Goal: Communication & Community: Share content

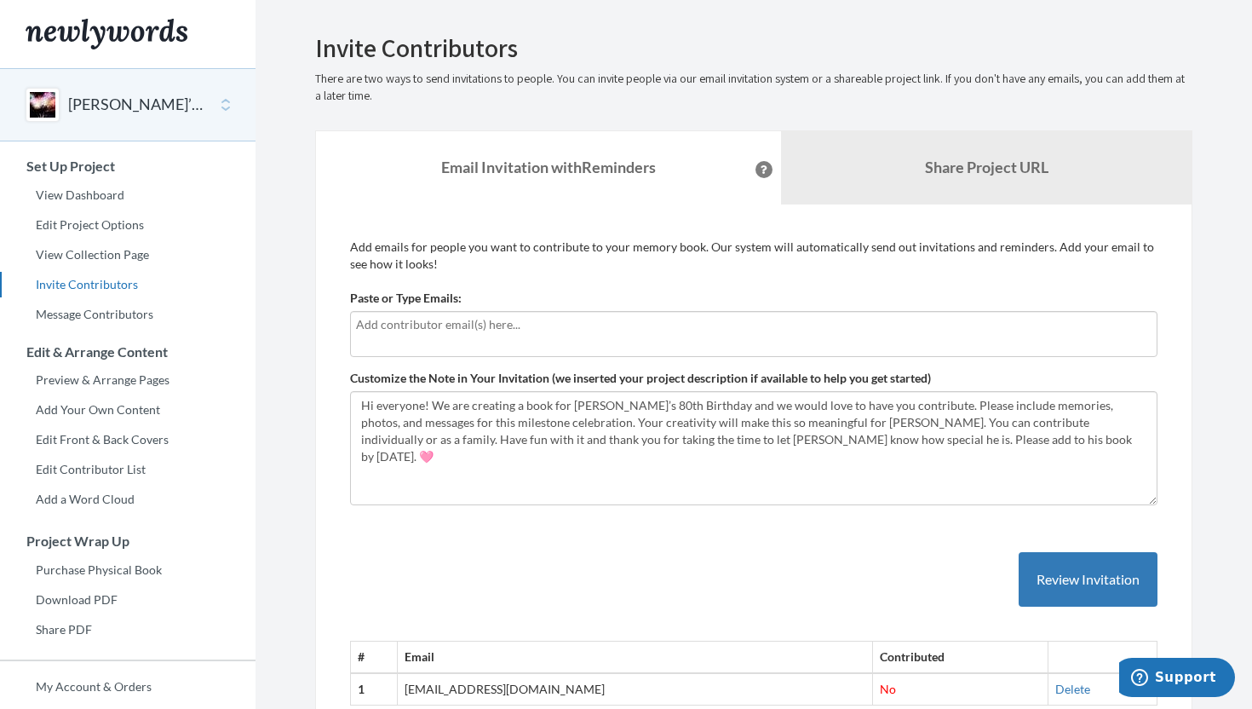
click at [1250, 465] on section "Emails have been sent! Invite Contributors There are two ways to send invitatio…" at bounding box center [754, 423] width 997 height 847
click at [441, 317] on input "text" at bounding box center [754, 324] width 796 height 19
type input "l"
type input "[EMAIL_ADDRESS][DOMAIN_NAME]"
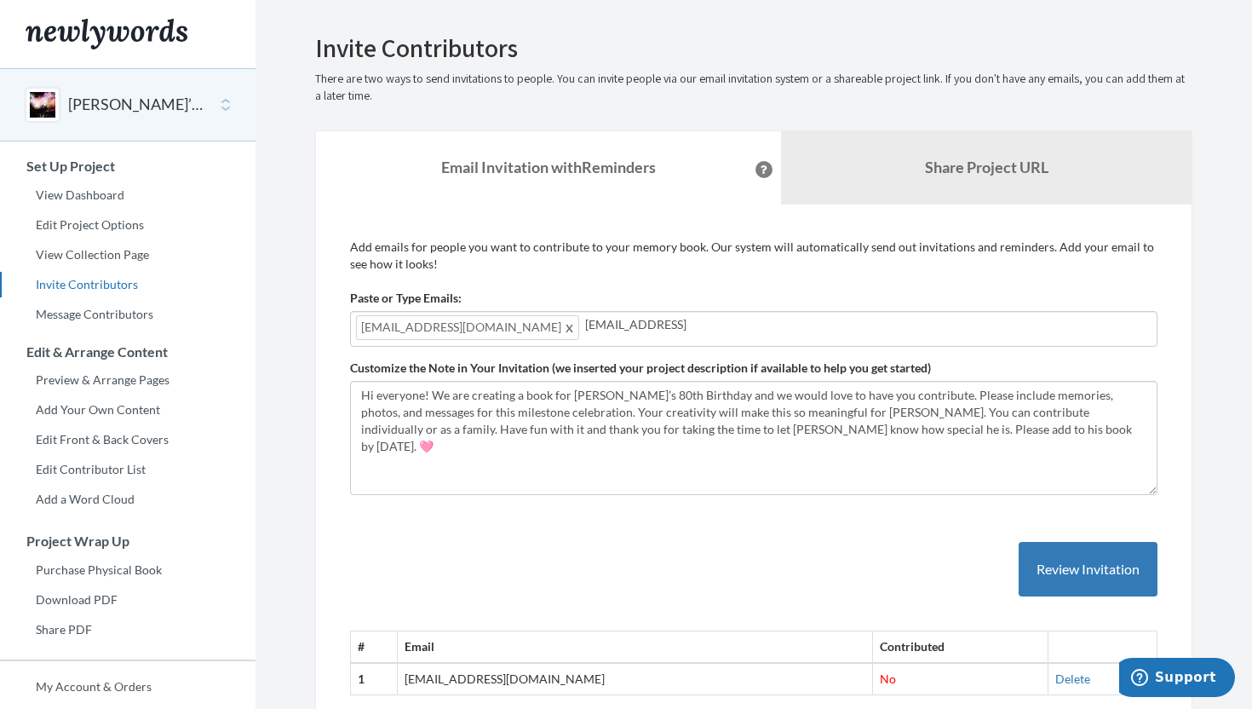
type input "[EMAIL_ADDRESS][DOMAIN_NAME]"
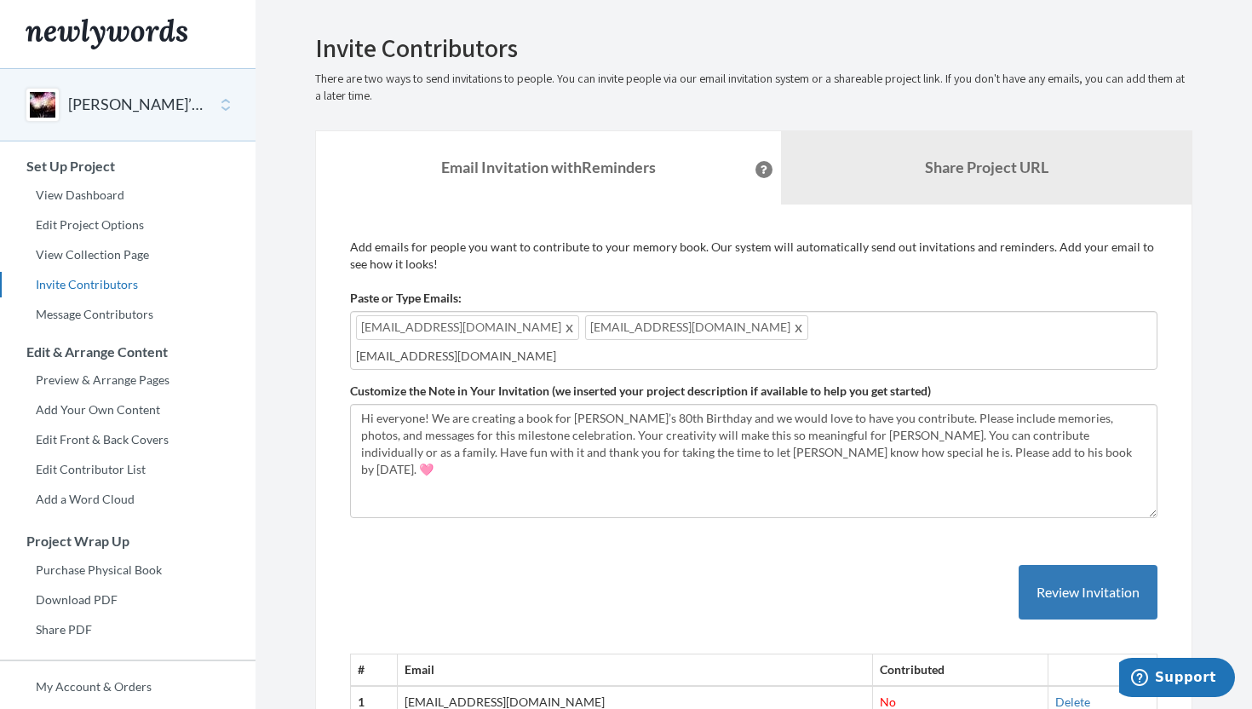
type input "[EMAIL_ADDRESS][DOMAIN_NAME]"
type input "[PERSON_NAME][EMAIL_ADDRESS][PERSON_NAME][DOMAIN_NAME]"
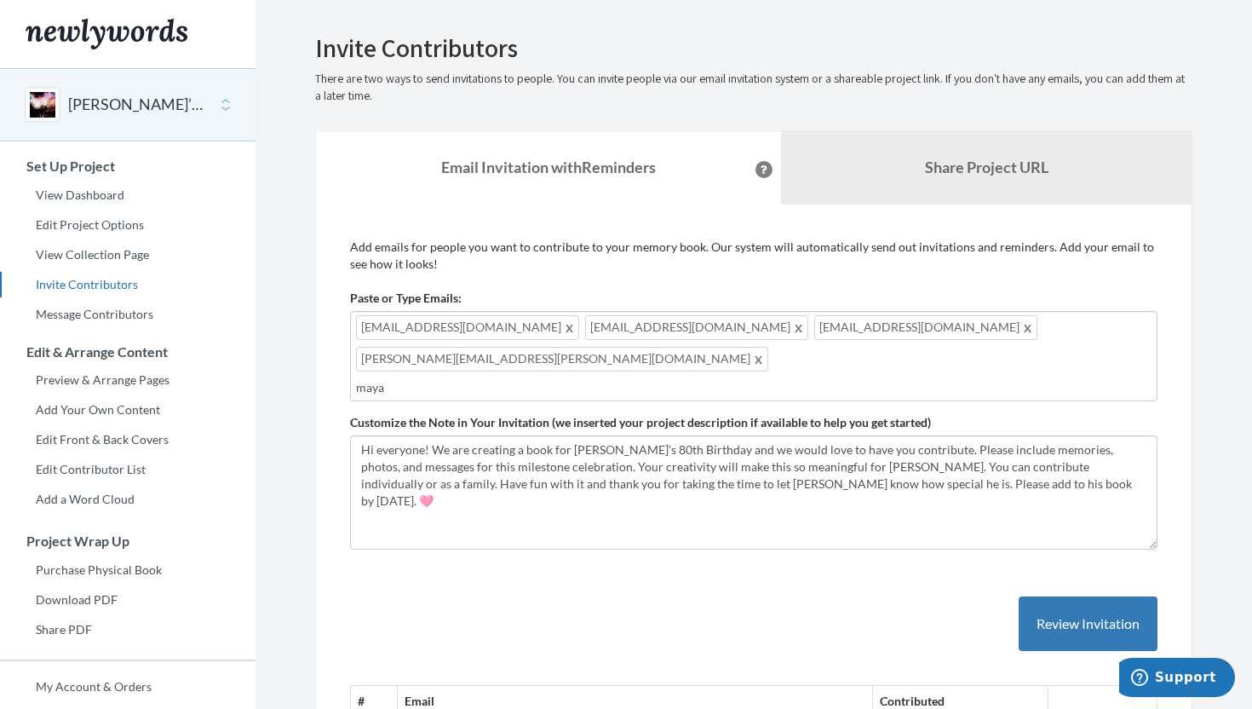
type input "[EMAIL_ADDRESS][DOMAIN_NAME]"
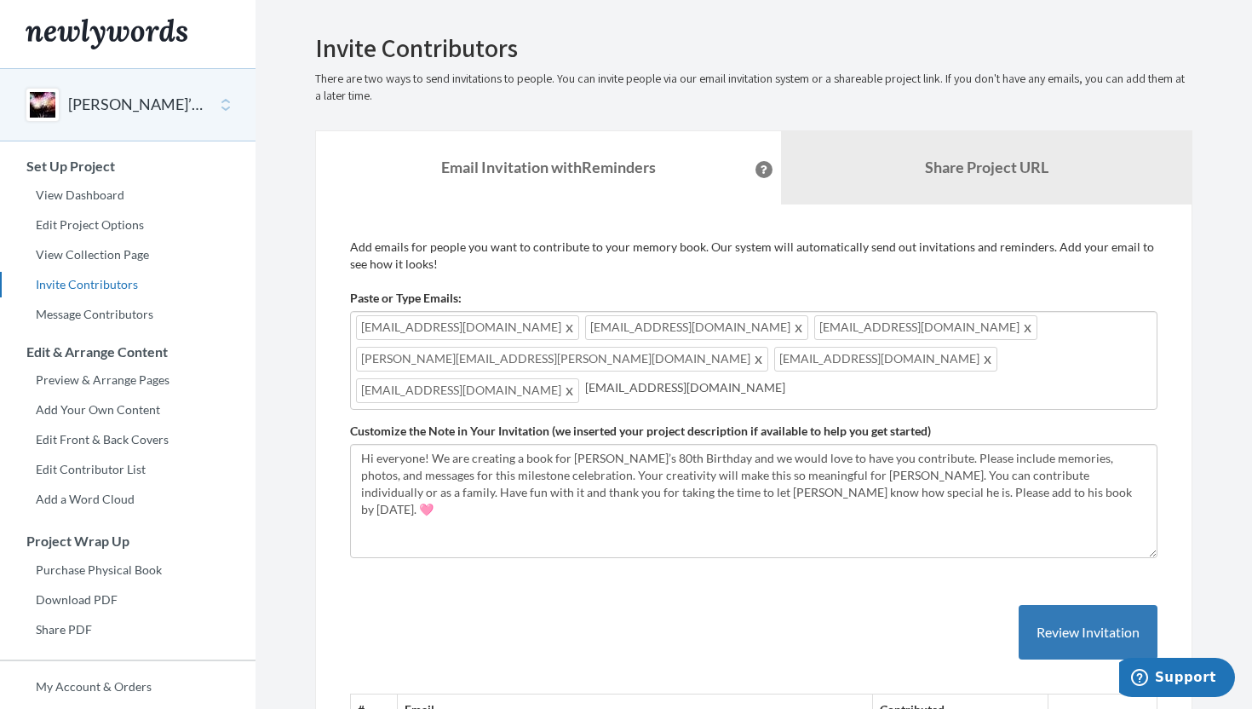
type input "[EMAIL_ADDRESS][DOMAIN_NAME]"
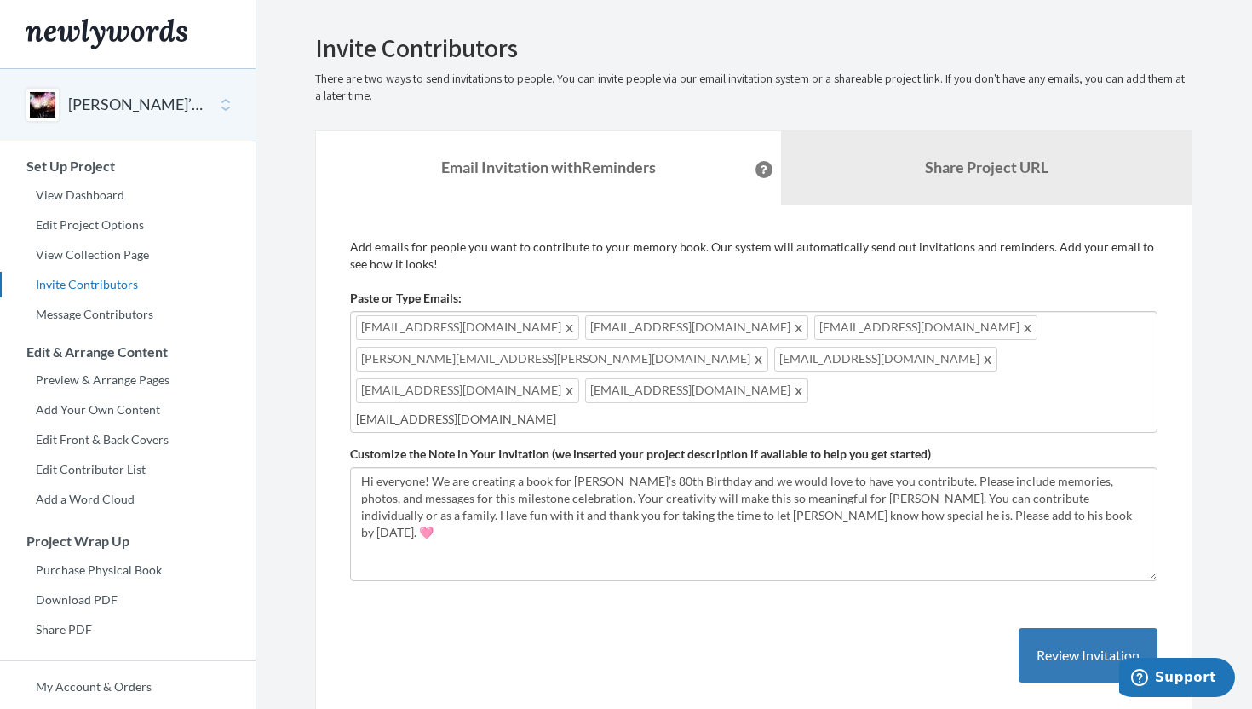
type input "[EMAIL_ADDRESS][DOMAIN_NAME]"
type input "a"
type input "[EMAIL_ADDRESS][DOMAIN_NAME]"
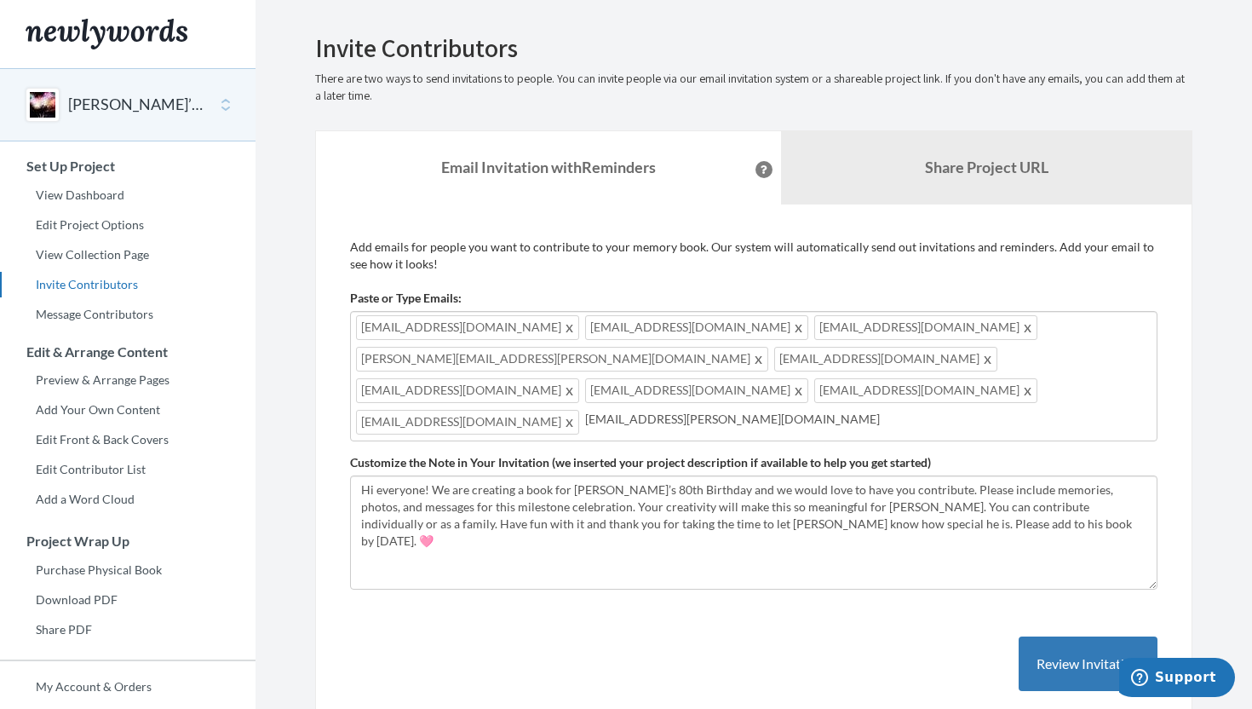
type input "[EMAIL_ADDRESS][PERSON_NAME][DOMAIN_NAME]"
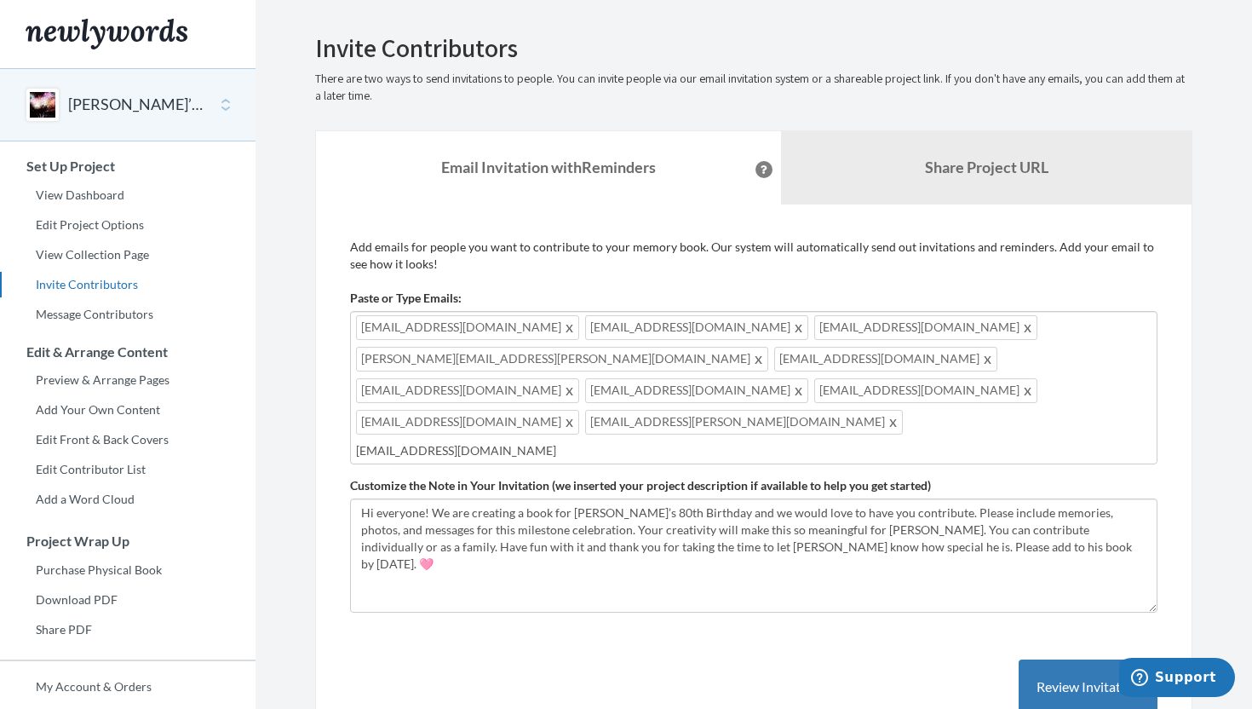
type input "[EMAIL_ADDRESS][DOMAIN_NAME]"
click at [1085, 659] on button "Review Invitation" at bounding box center [1088, 686] width 139 height 55
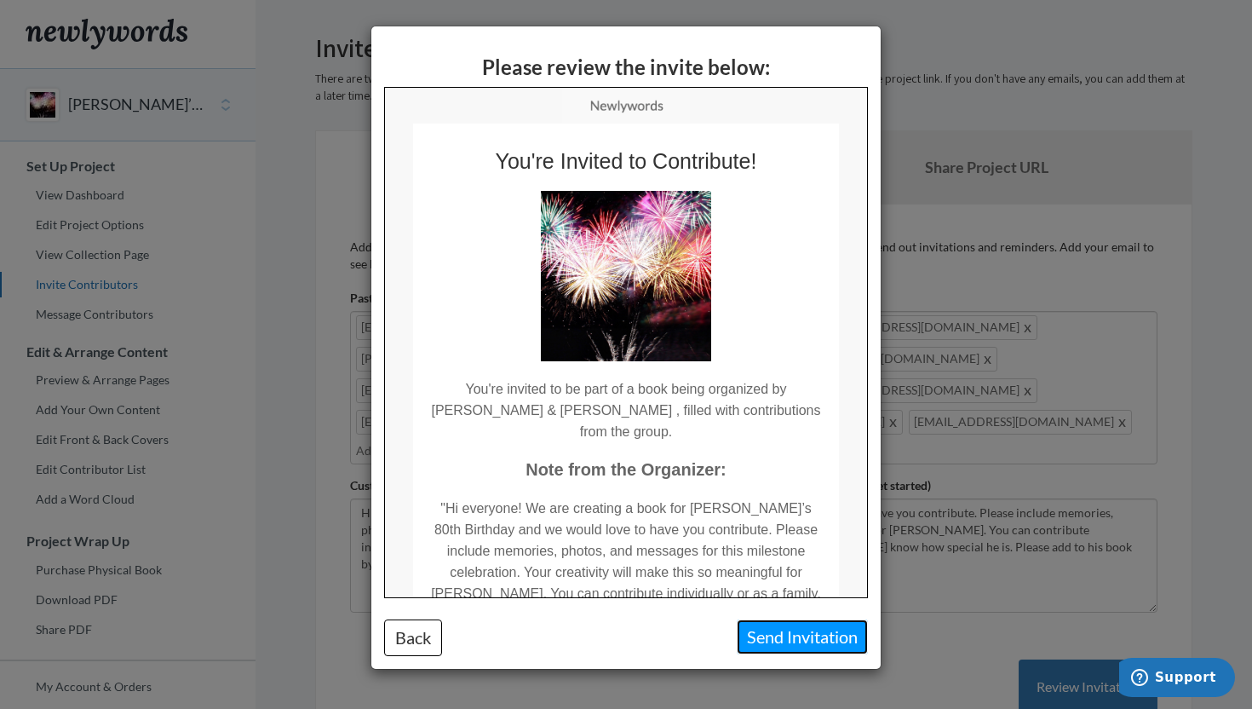
click at [805, 632] on button "Send Invitation" at bounding box center [802, 636] width 131 height 35
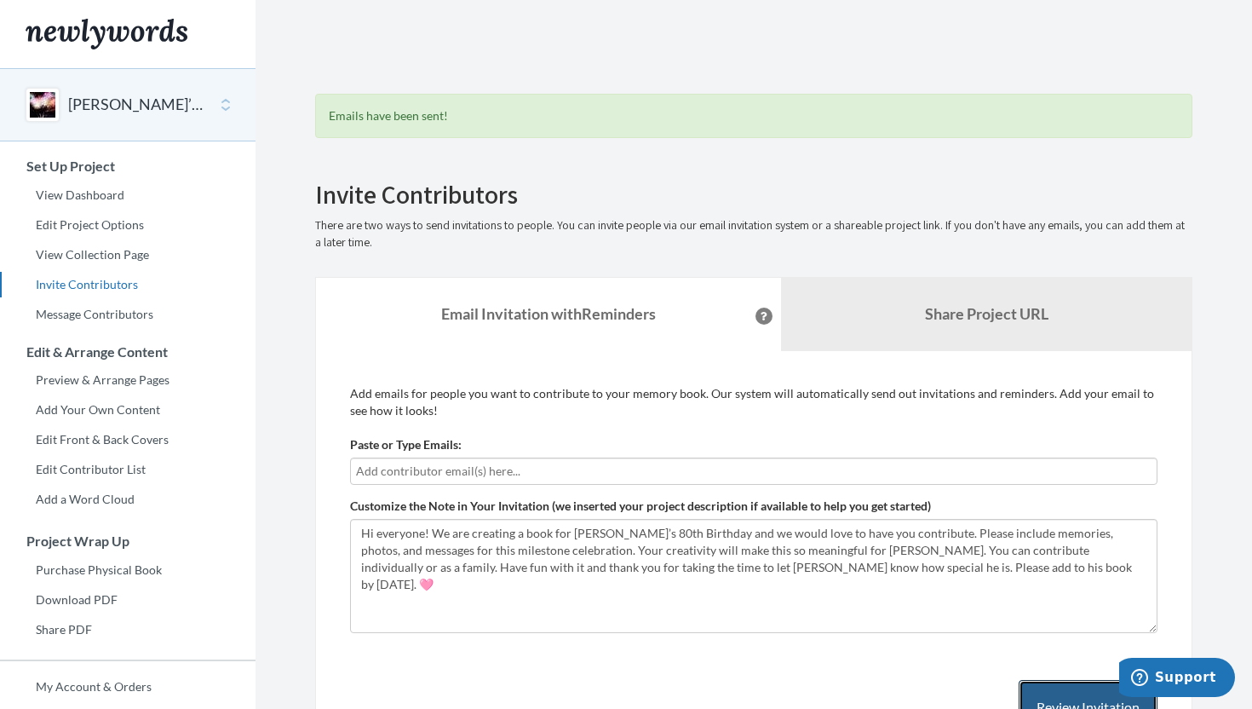
scroll to position [26, 0]
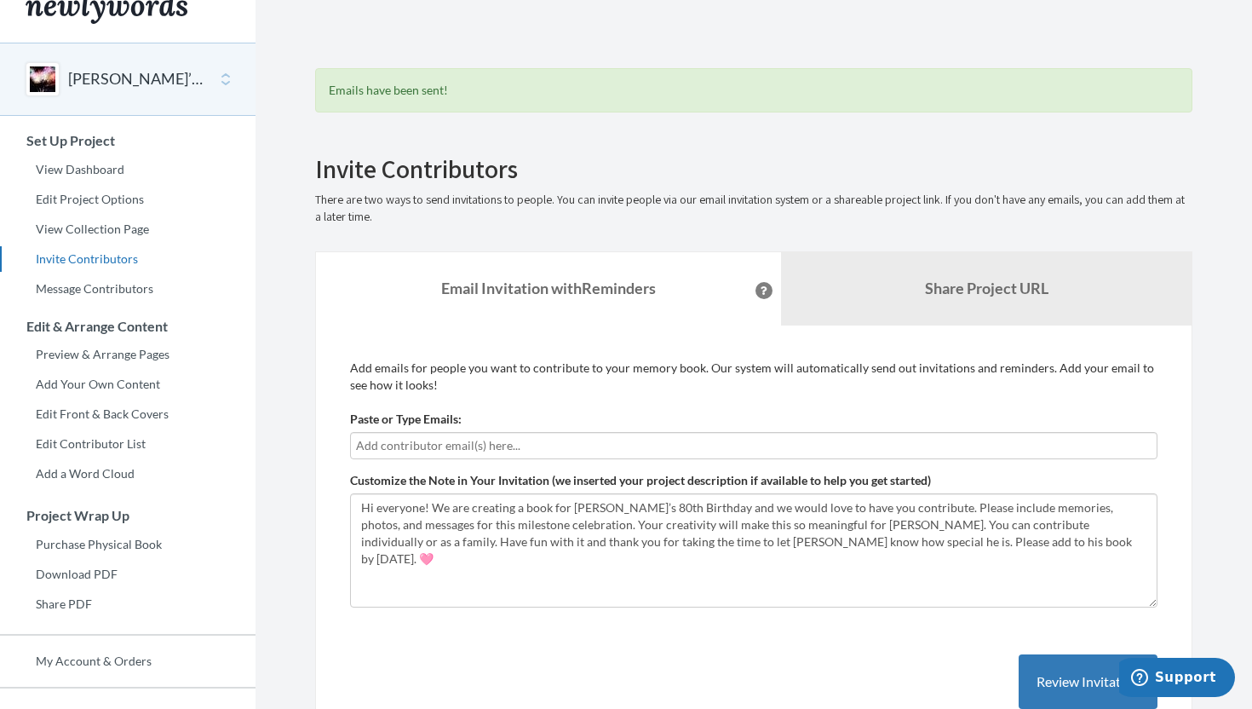
click at [473, 443] on input "text" at bounding box center [754, 445] width 796 height 19
type input "[EMAIL_ADDRESS][DOMAIN_NAME]"
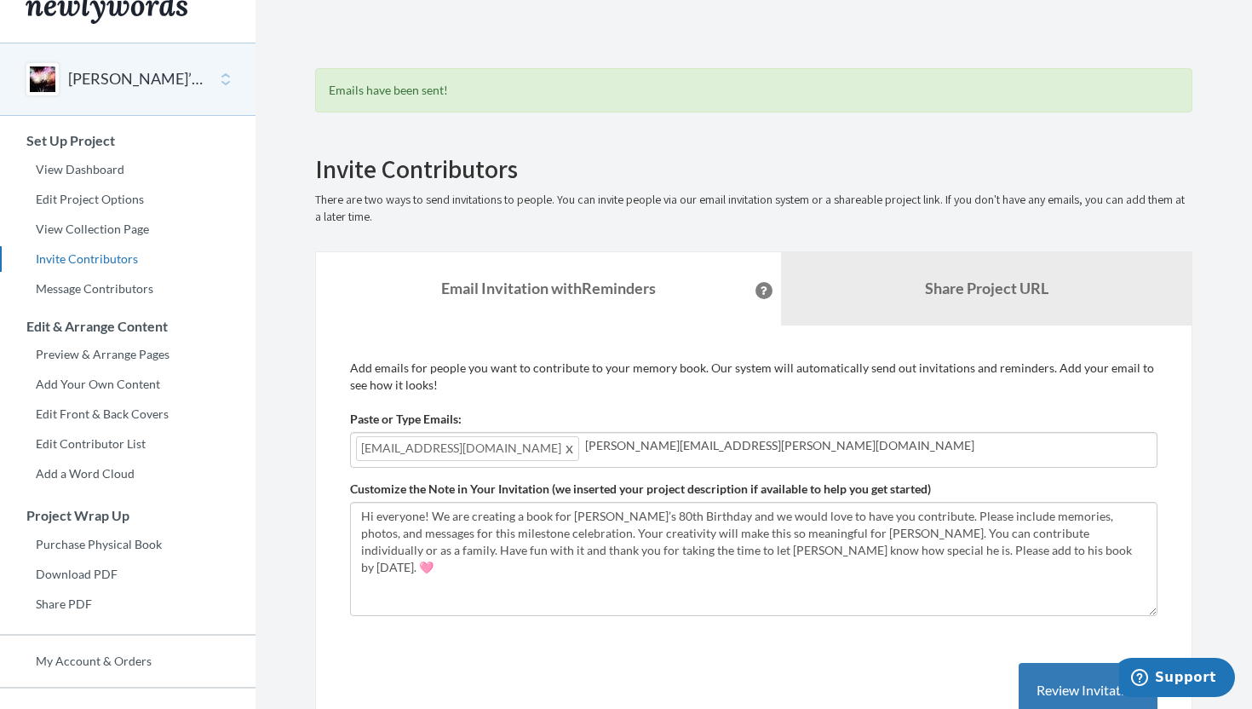
type input "[PERSON_NAME][EMAIL_ADDRESS][PERSON_NAME][DOMAIN_NAME]"
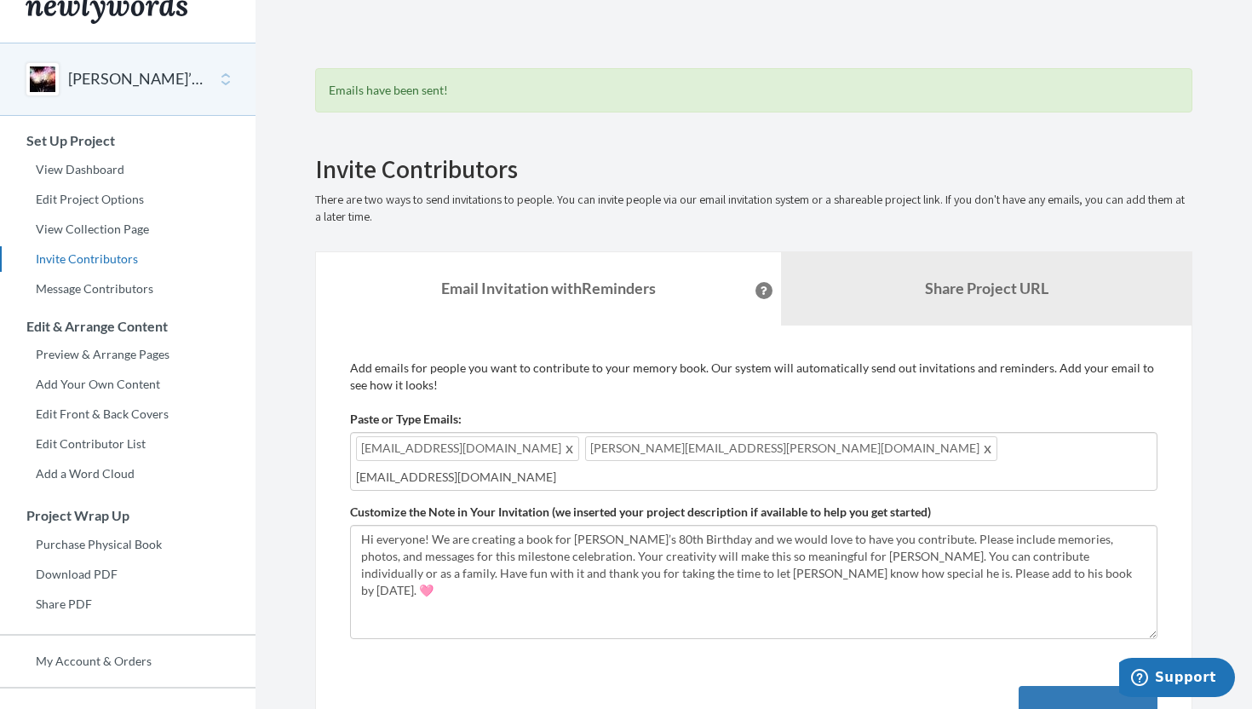
type input "[EMAIL_ADDRESS][DOMAIN_NAME]"
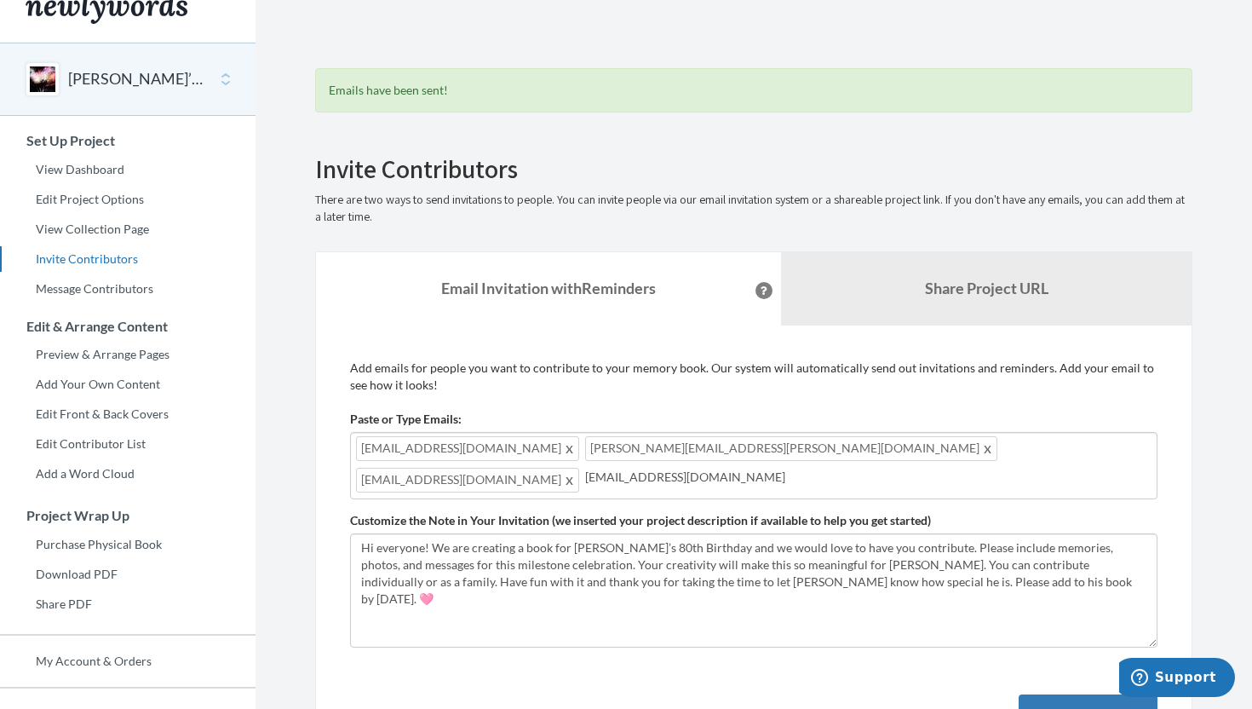
type input "[EMAIL_ADDRESS][DOMAIN_NAME]"
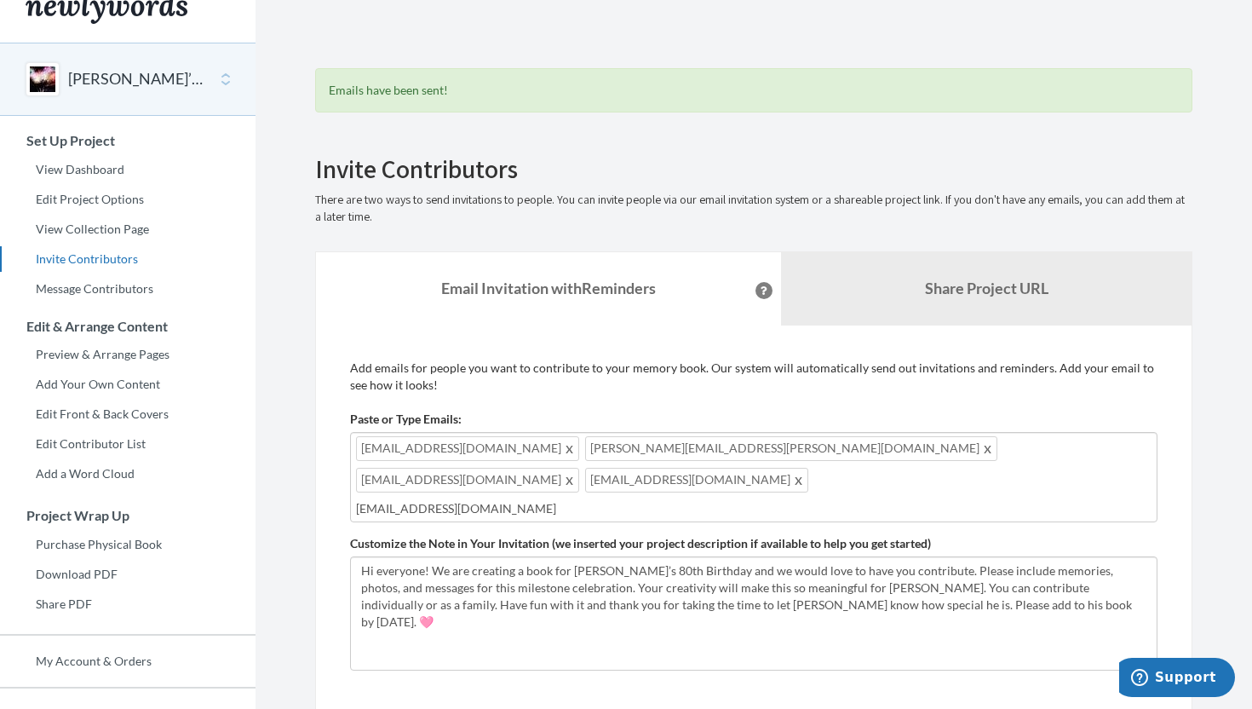
type input "[EMAIL_ADDRESS][DOMAIN_NAME]"
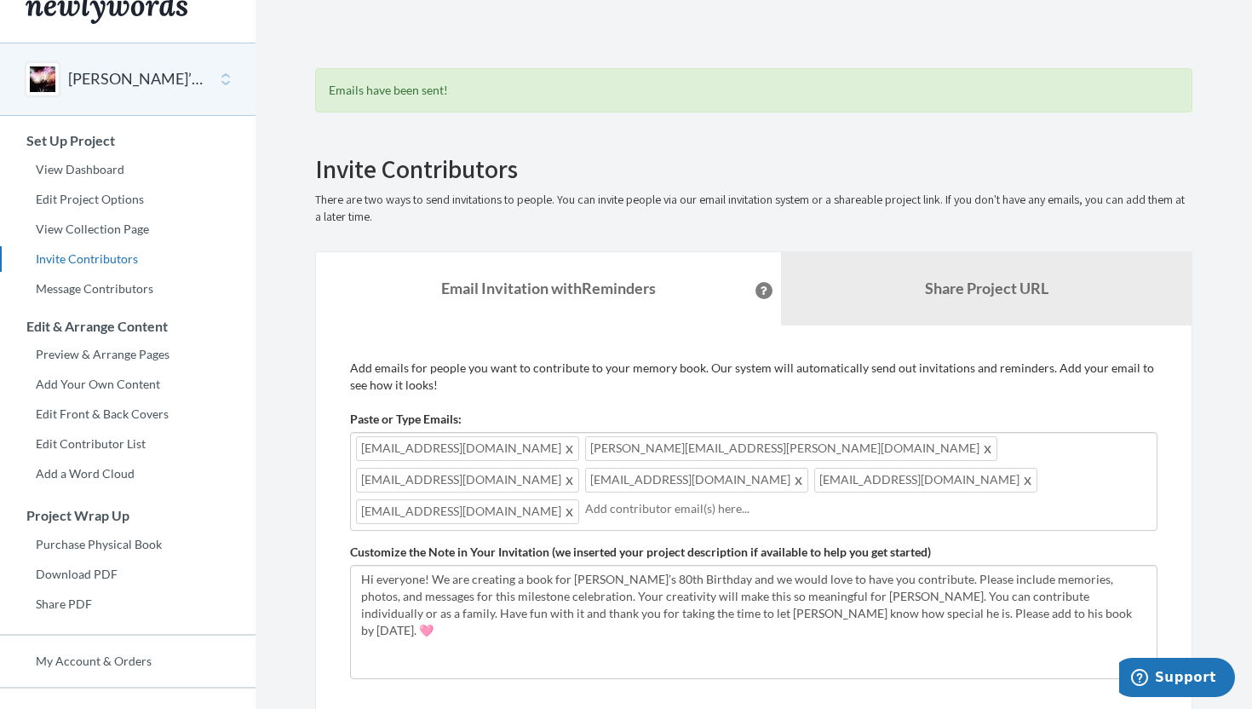
click at [1225, 342] on section "Emails have been sent! Invite Contributors There are two ways to send invitatio…" at bounding box center [754, 651] width 997 height 1354
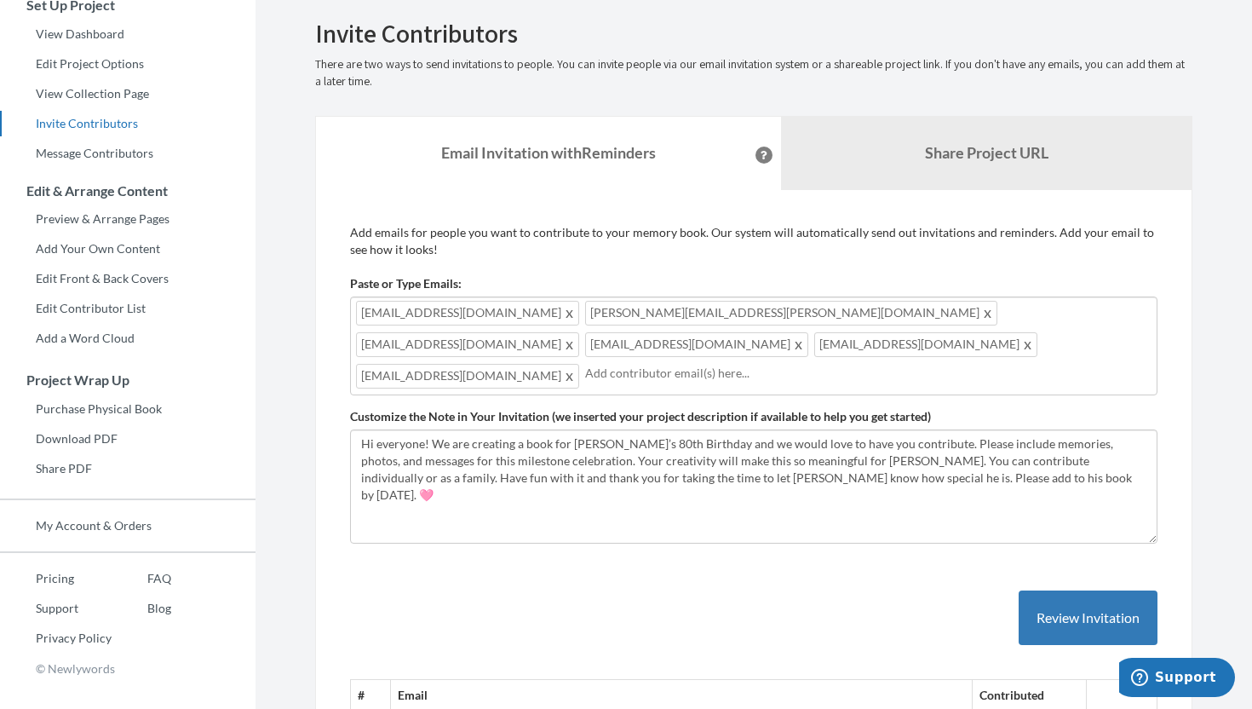
scroll to position [162, 0]
click at [1091, 589] on button "Review Invitation" at bounding box center [1088, 616] width 139 height 55
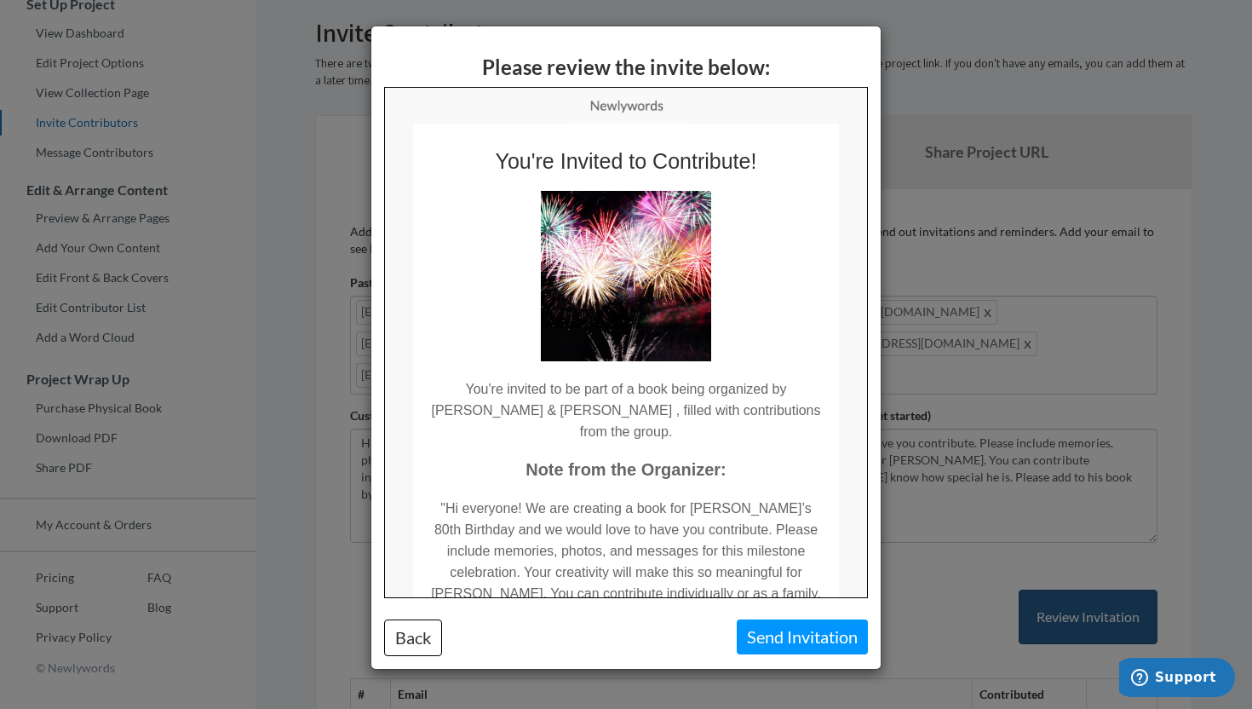
scroll to position [0, 0]
click at [813, 646] on button "Send Invitation" at bounding box center [802, 636] width 131 height 35
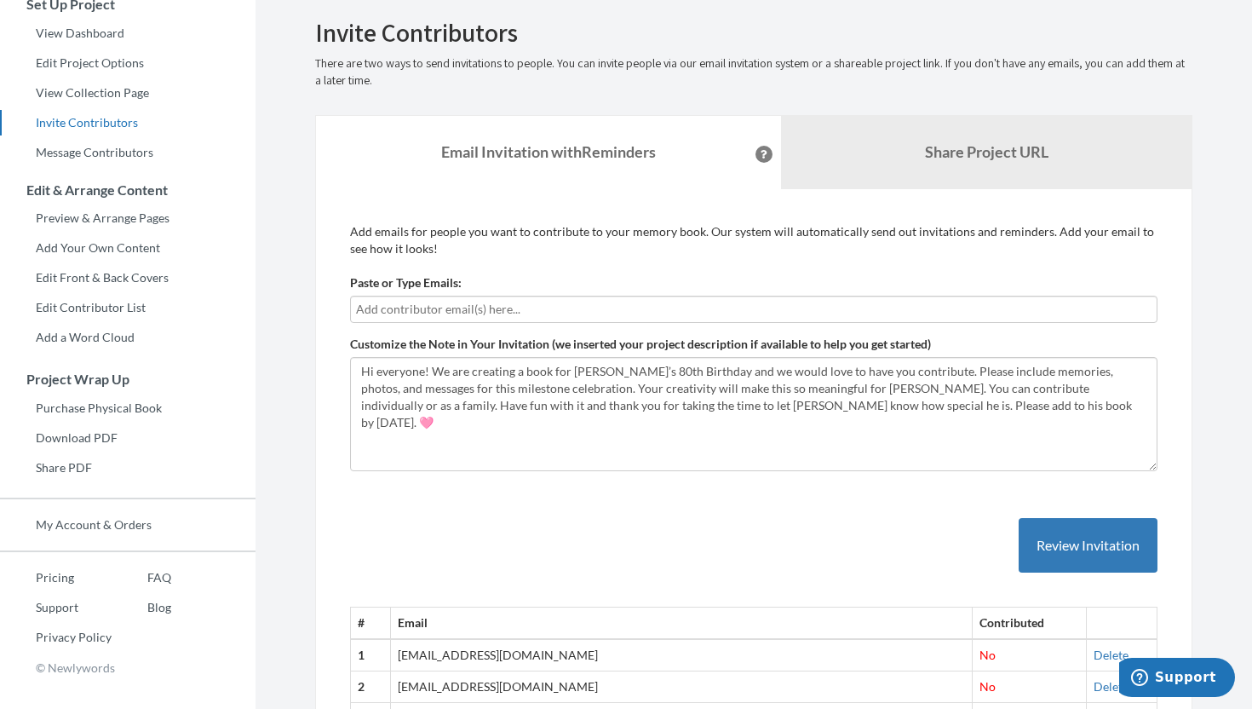
click at [1224, 298] on section "Emails have been sent! Invite Contributors There are two ways to send invitatio…" at bounding box center [754, 574] width 997 height 1472
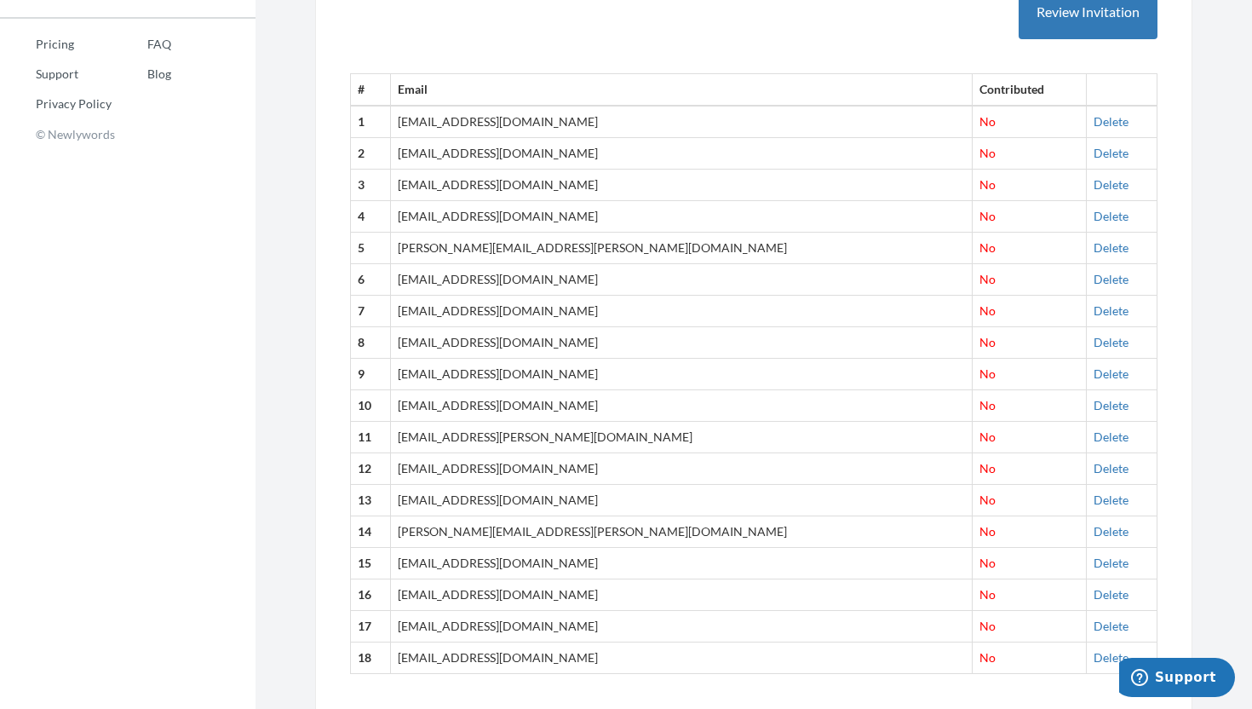
scroll to position [763, 0]
